Goal: Task Accomplishment & Management: Complete application form

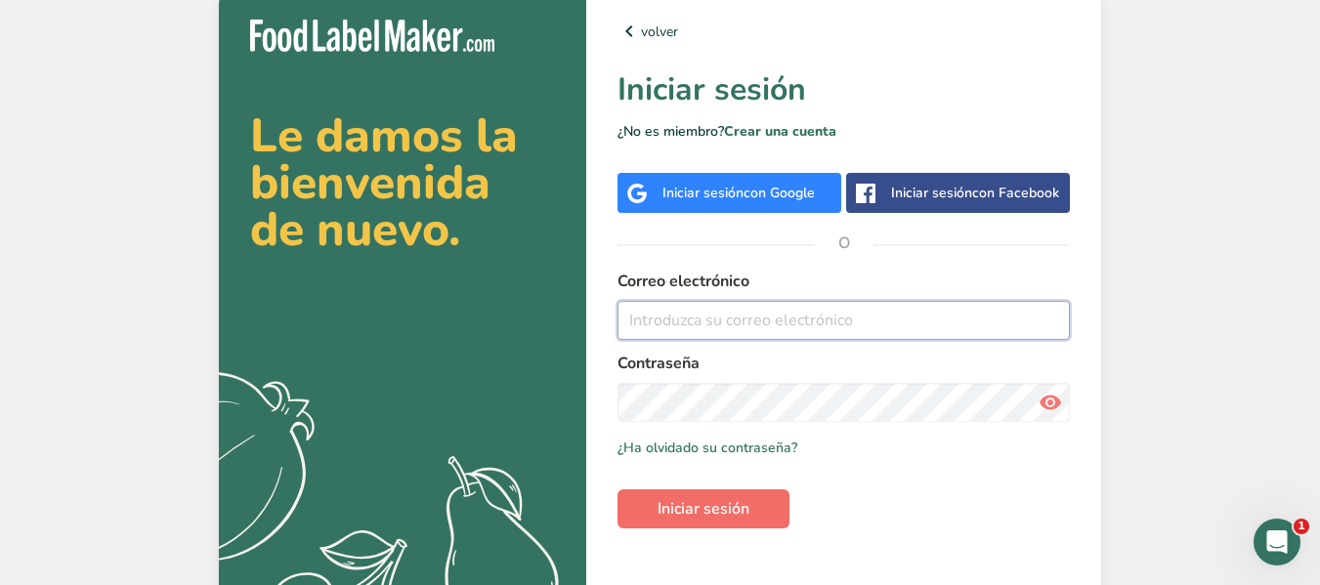
type input "panamagourmet@yahoo.com"
click at [689, 511] on span "Iniciar sesión" at bounding box center [703, 508] width 92 height 23
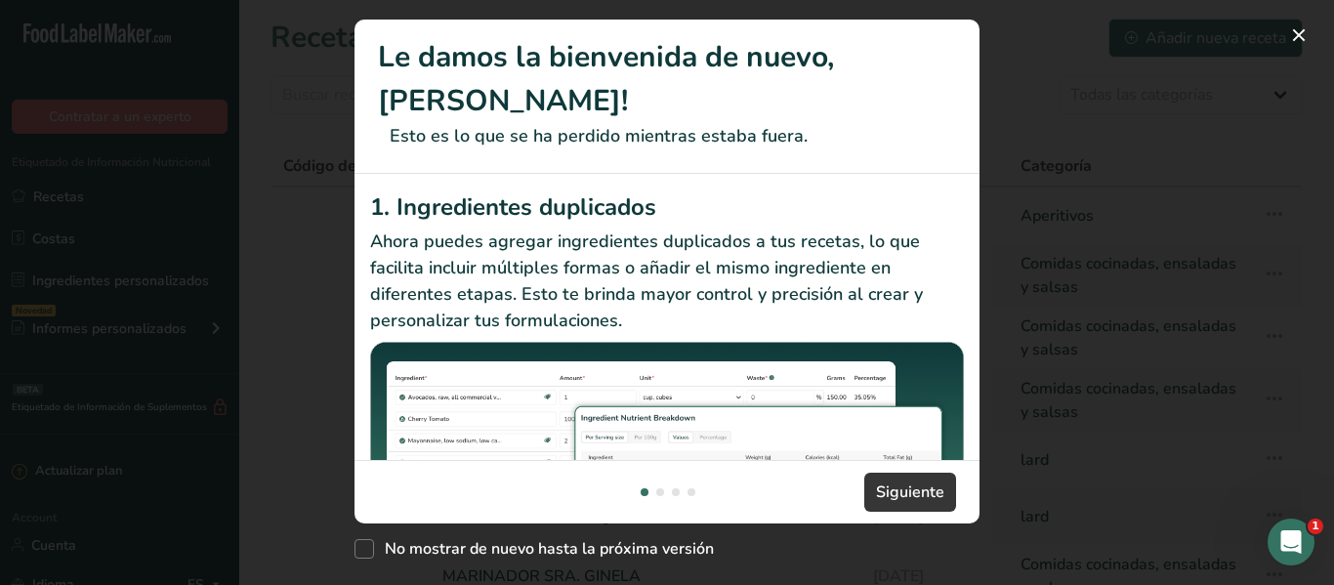
click at [1313, 45] on div "New Features" at bounding box center [667, 292] width 1334 height 585
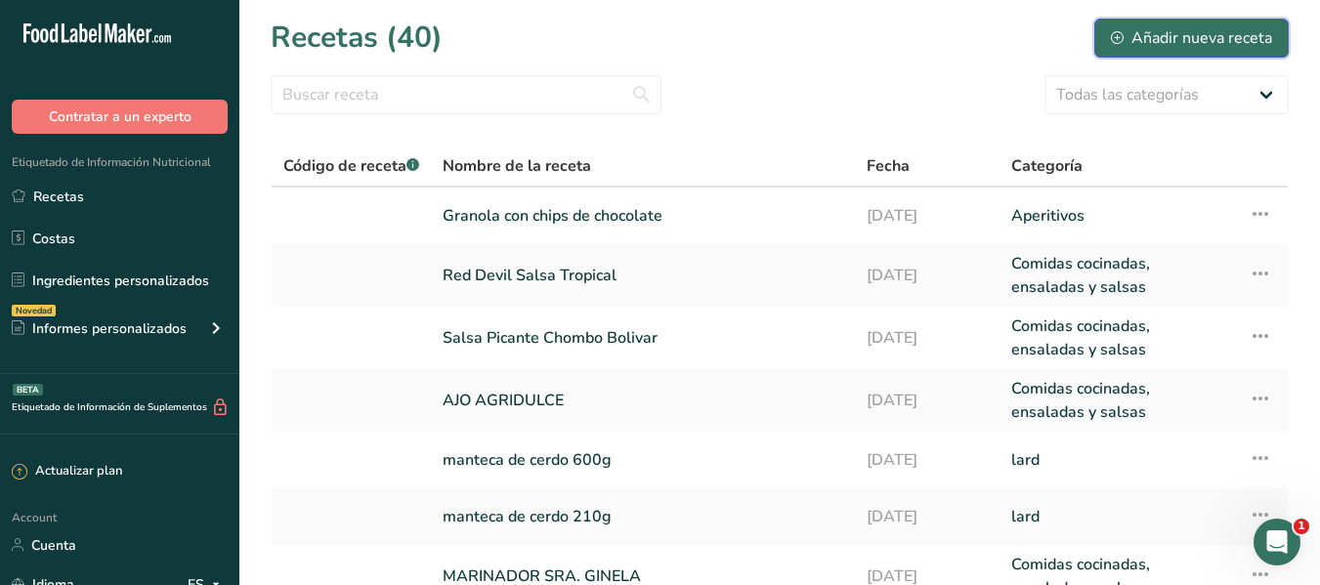
click at [1167, 34] on div "Añadir nueva receta" at bounding box center [1191, 37] width 161 height 23
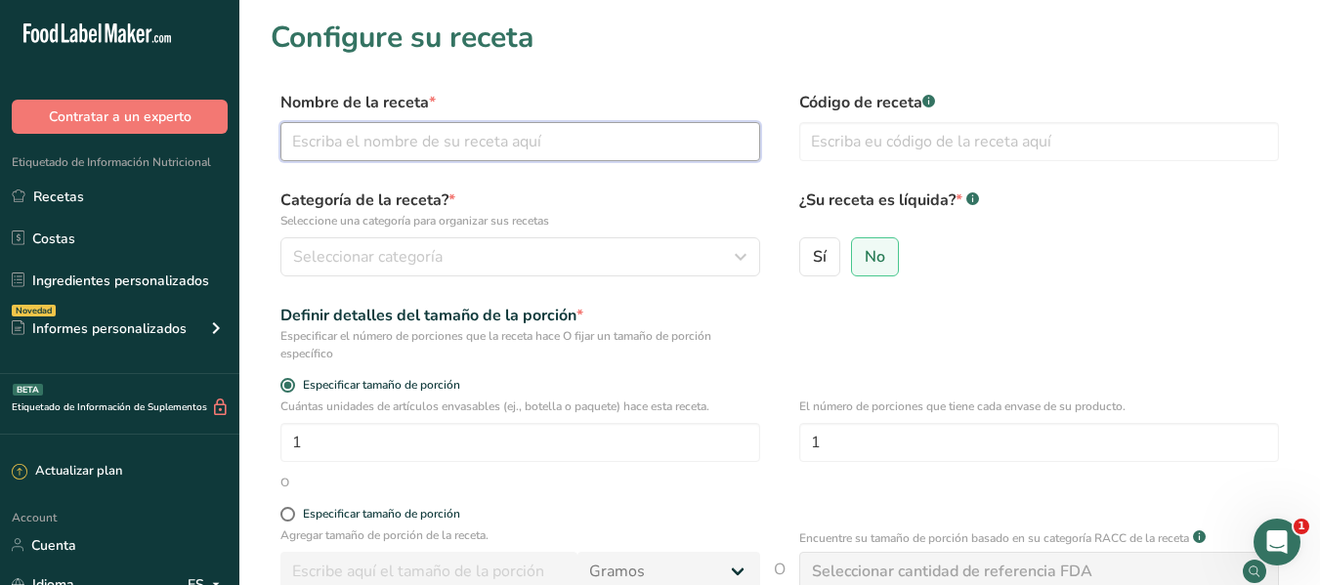
click at [426, 146] on input "text" at bounding box center [520, 141] width 480 height 39
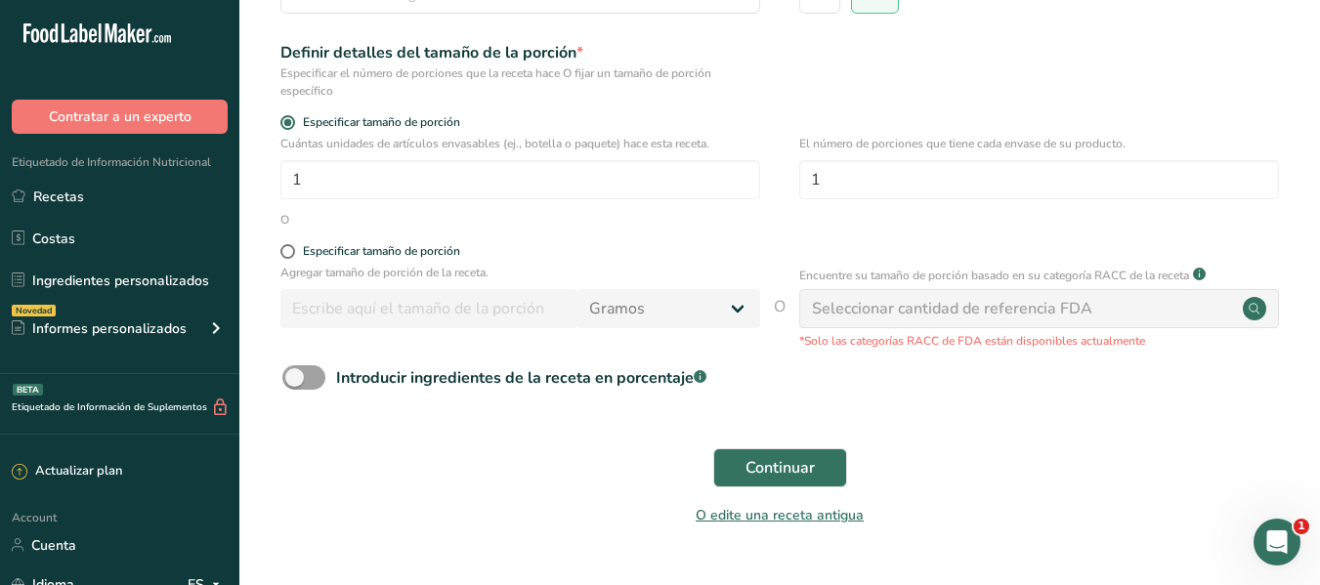
scroll to position [262, 0]
type input "HOTTIE BERRY"
click at [398, 258] on div "Especificar tamaño de porción" at bounding box center [381, 252] width 157 height 15
click at [293, 258] on input "Especificar tamaño de porción" at bounding box center [286, 252] width 13 height 13
radio input "true"
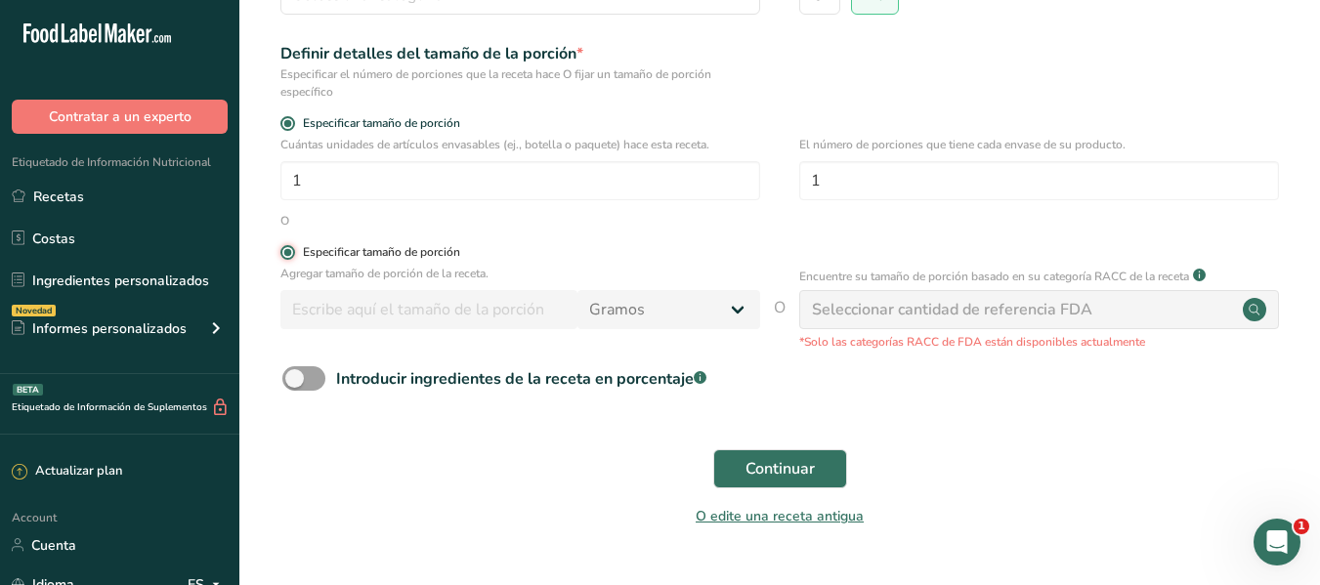
radio input "false"
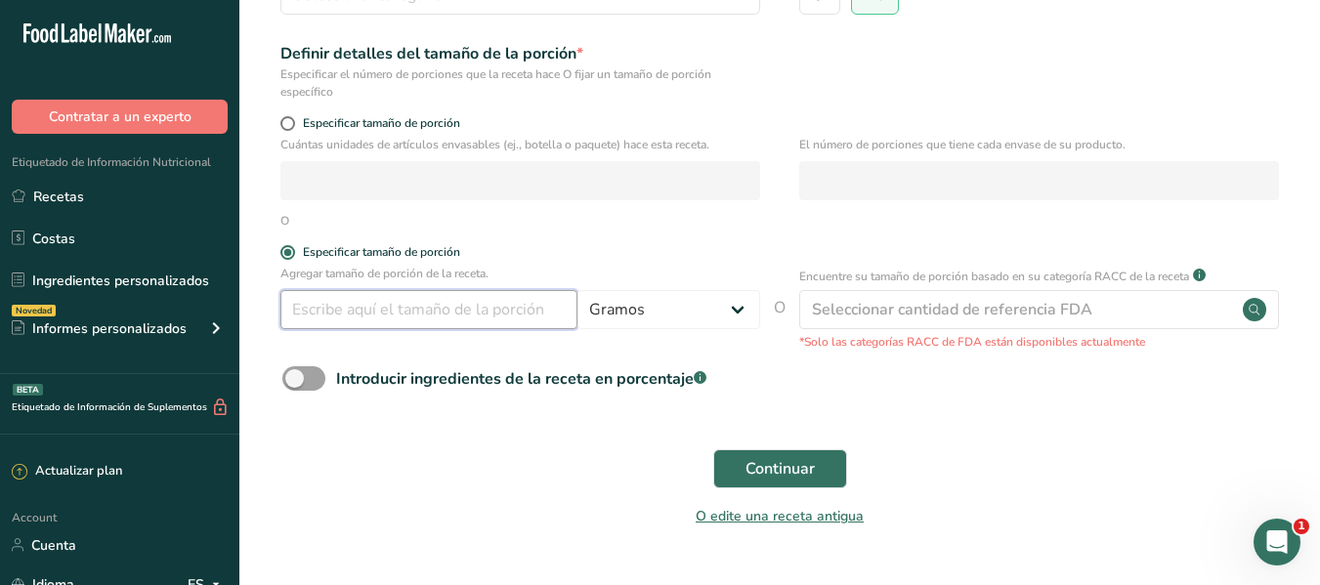
click at [426, 313] on input "number" at bounding box center [428, 309] width 297 height 39
drag, startPoint x: 430, startPoint y: 307, endPoint x: 443, endPoint y: 66, distance: 240.7
click at [443, 66] on form "Nombre de la receta * HOTTIE BERRY Código de receta .a-a{fill:#347362;}.b-a{fil…" at bounding box center [780, 184] width 1018 height 710
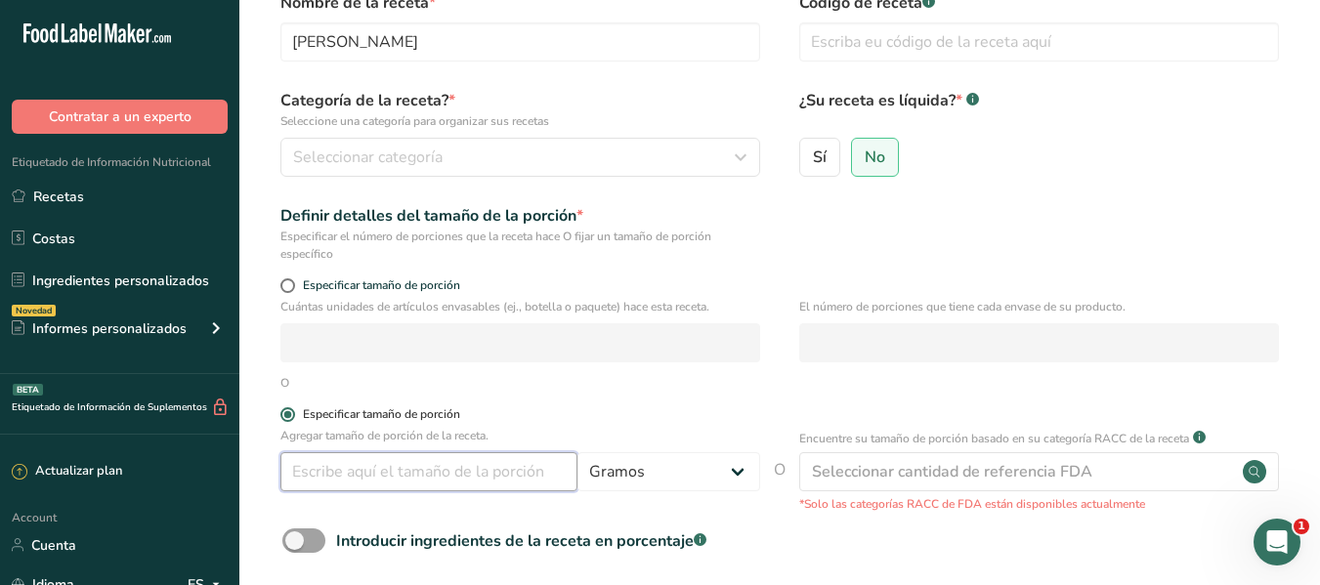
scroll to position [99, 0]
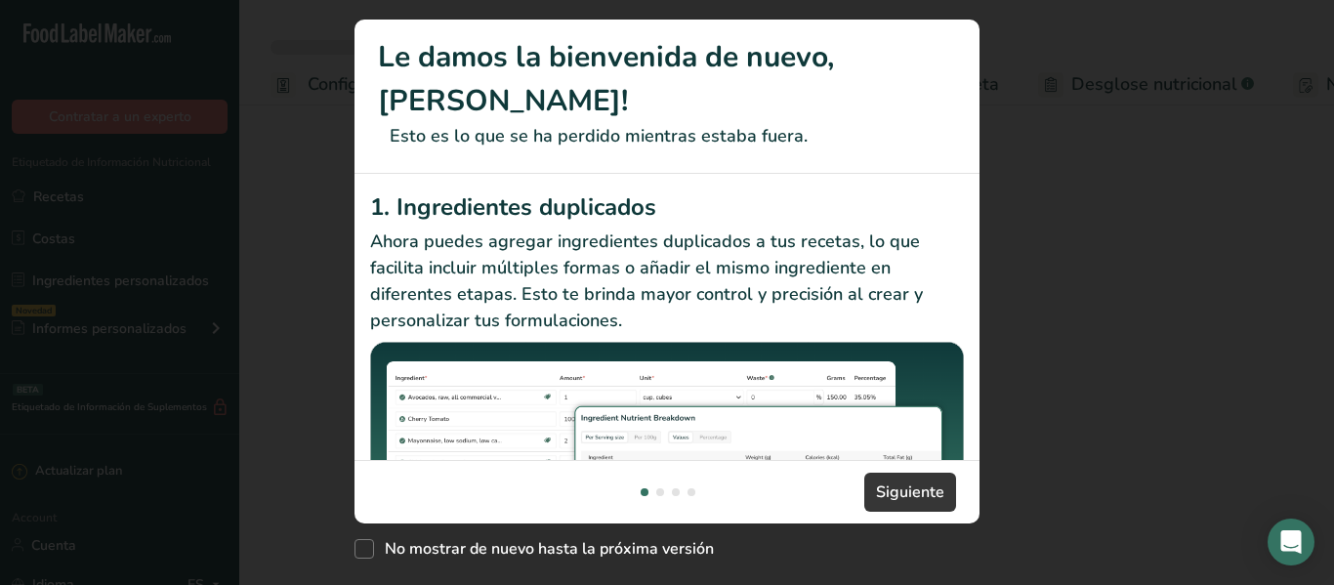
click at [0, 0] on button "New Features" at bounding box center [0, 0] width 0 height 0
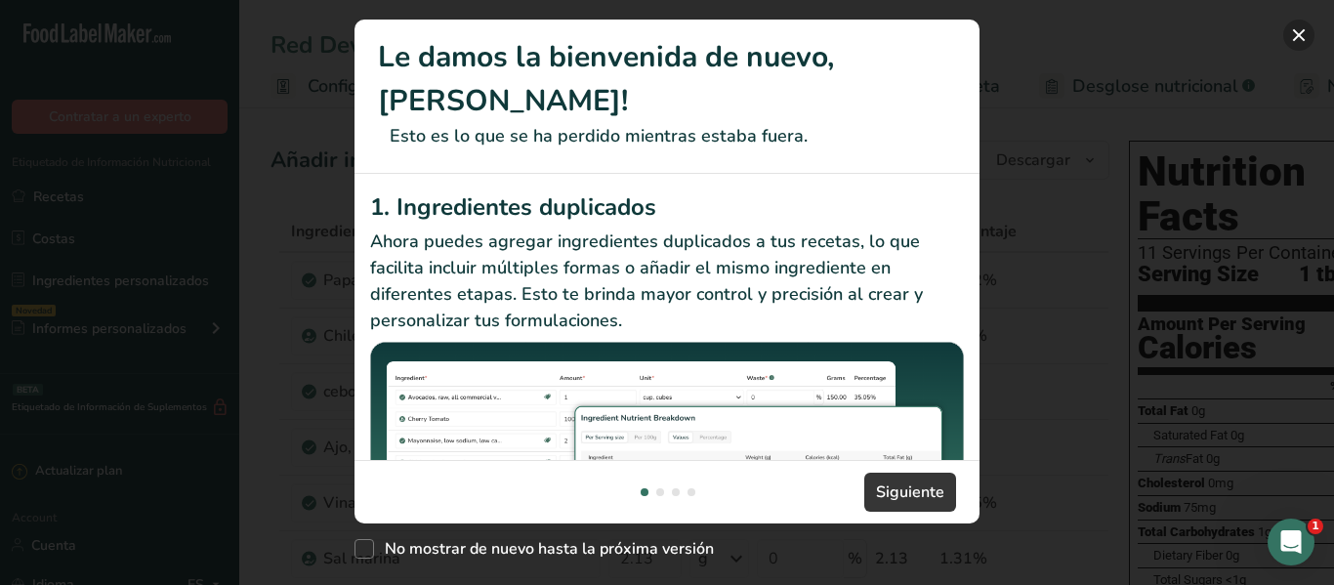
click at [1301, 44] on button "New Features" at bounding box center [1298, 35] width 31 height 31
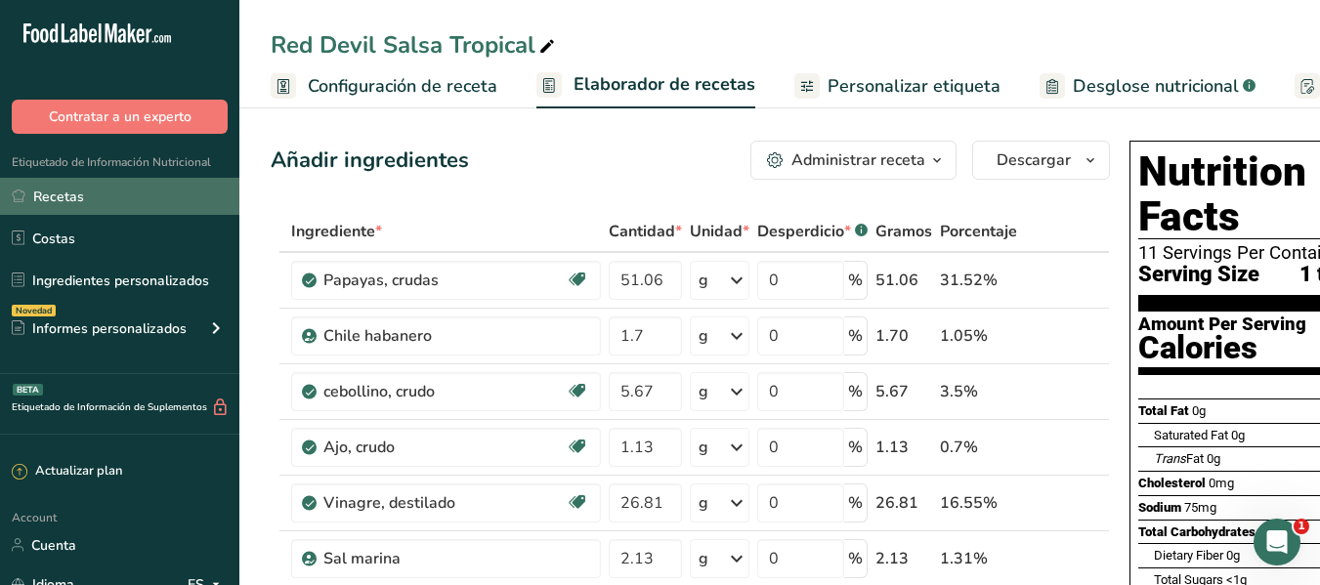
click at [59, 211] on link "Recetas" at bounding box center [119, 196] width 239 height 37
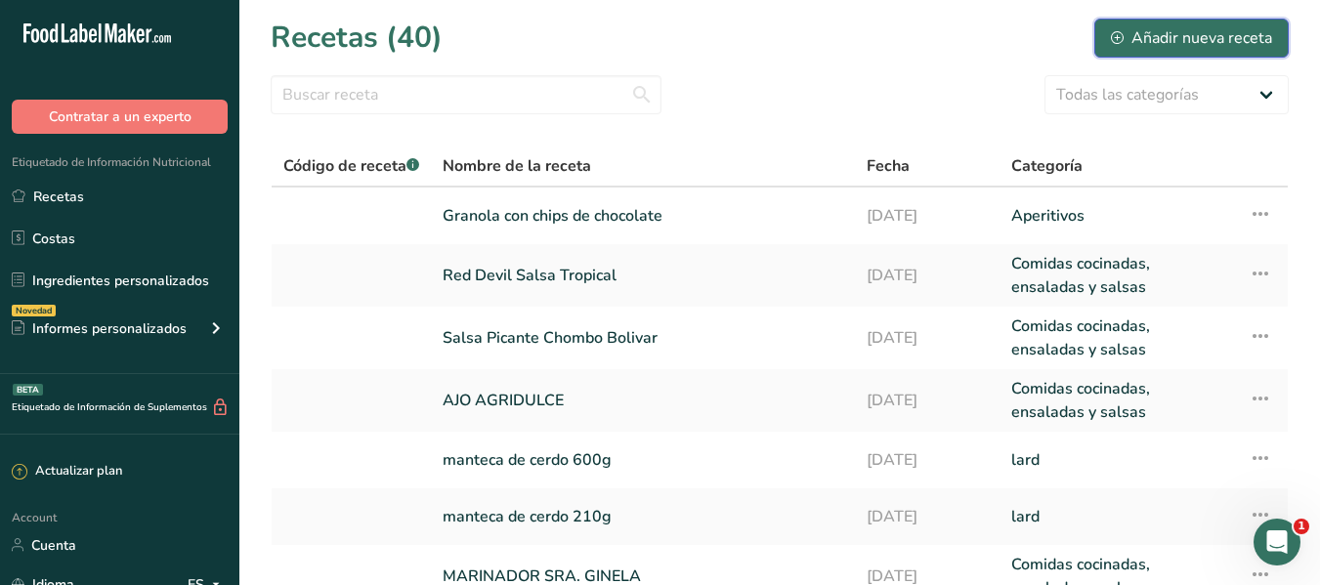
click at [1163, 43] on div "Añadir nueva receta" at bounding box center [1191, 37] width 161 height 23
